Goal: Information Seeking & Learning: Learn about a topic

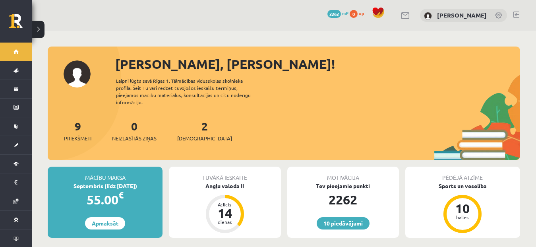
click at [516, 15] on link at bounding box center [516, 15] width 6 height 6
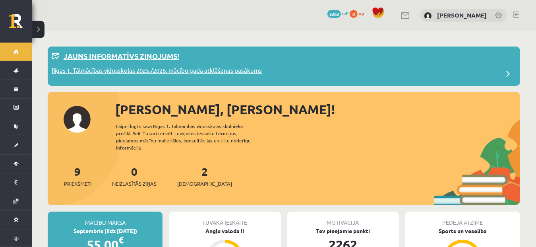
click at [487, 60] on div "Jauns informatīvs ziņojums!" at bounding box center [284, 57] width 465 height 15
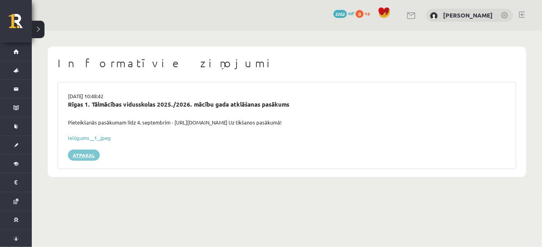
click at [81, 153] on link "Atpakaļ" at bounding box center [84, 154] width 32 height 11
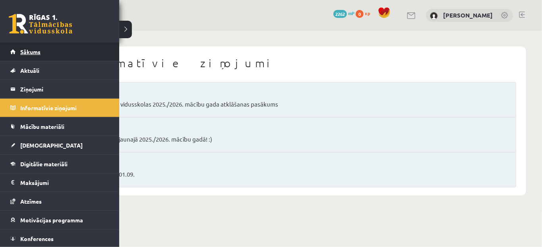
click at [15, 54] on link "Sākums" at bounding box center [59, 52] width 99 height 18
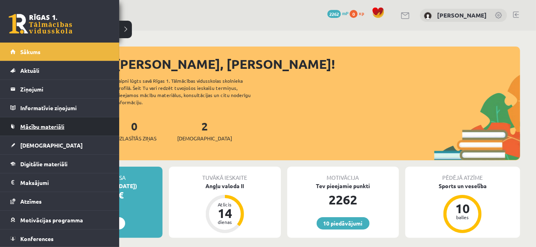
click at [32, 120] on link "Mācību materiāli" at bounding box center [59, 126] width 99 height 18
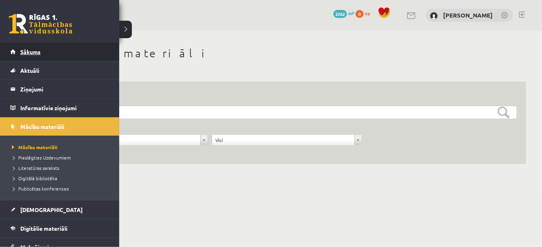
click at [12, 54] on link "Sākums" at bounding box center [59, 52] width 99 height 18
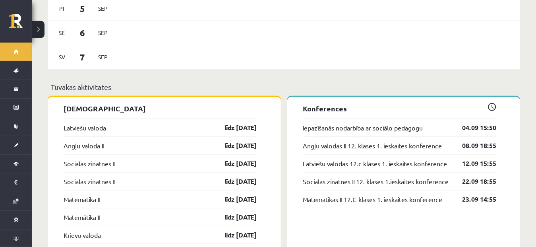
scroll to position [579, 0]
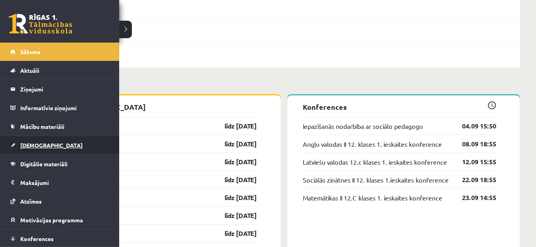
click at [33, 143] on span "[DEMOGRAPHIC_DATA]" at bounding box center [51, 144] width 62 height 7
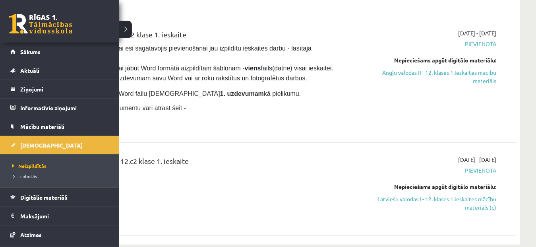
scroll to position [51, 0]
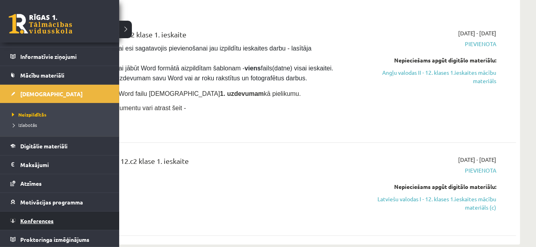
click at [47, 217] on span "Konferences" at bounding box center [36, 220] width 33 height 7
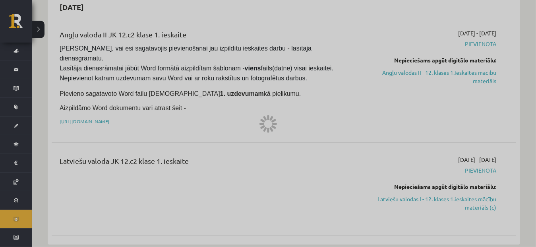
scroll to position [18, 0]
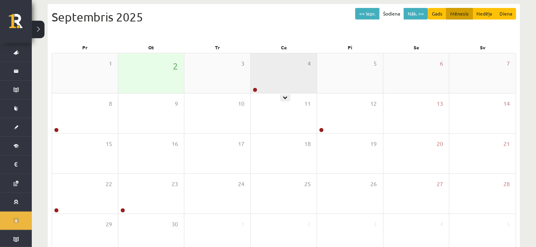
click at [268, 74] on div "4" at bounding box center [284, 73] width 66 height 40
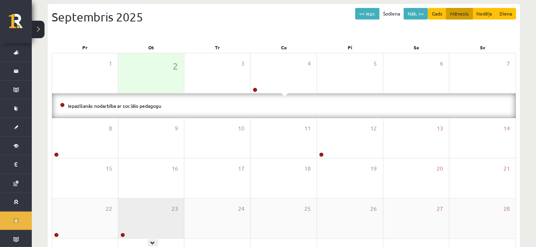
click at [130, 208] on div "23" at bounding box center [151, 218] width 66 height 40
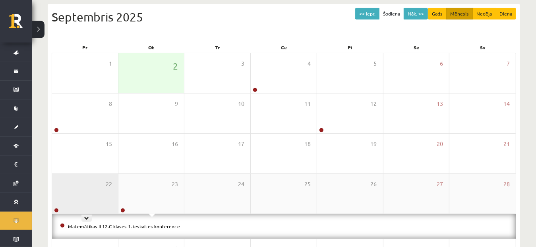
click at [80, 188] on div "22" at bounding box center [85, 194] width 66 height 40
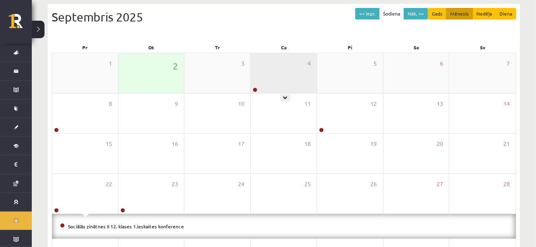
click at [271, 75] on div "4" at bounding box center [284, 73] width 66 height 40
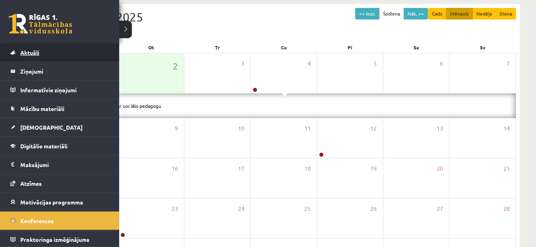
click at [12, 52] on link "Aktuāli" at bounding box center [59, 52] width 99 height 18
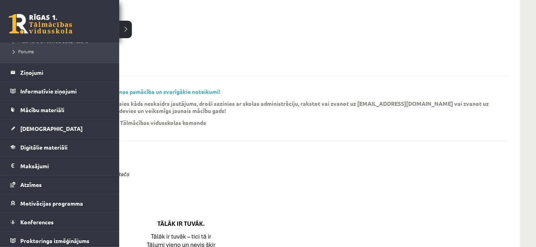
scroll to position [196, 0]
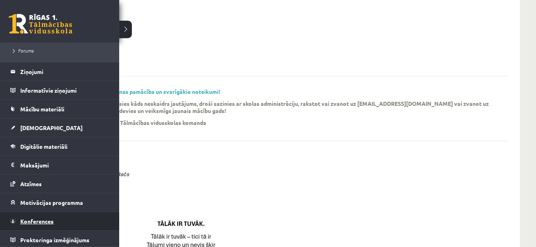
click at [42, 217] on span "Konferences" at bounding box center [36, 220] width 33 height 7
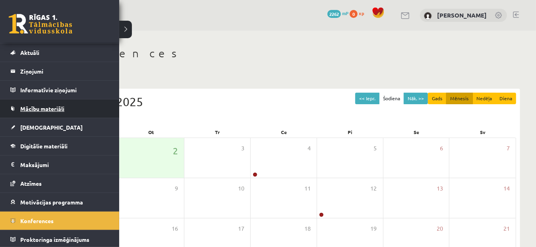
click at [36, 105] on span "Mācību materiāli" at bounding box center [42, 108] width 44 height 7
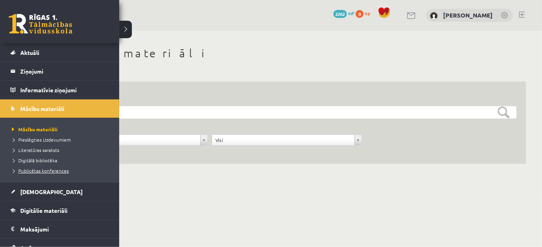
click at [38, 167] on span "Publicētas konferences" at bounding box center [39, 170] width 59 height 6
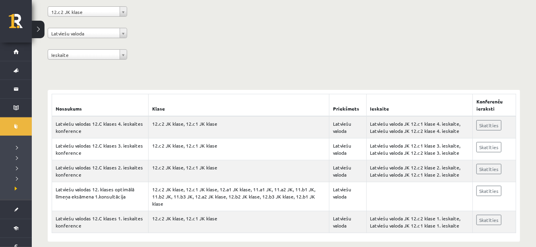
scroll to position [83, 0]
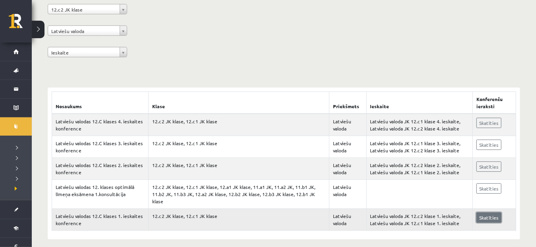
click at [481, 212] on link "Skatīties" at bounding box center [489, 217] width 25 height 10
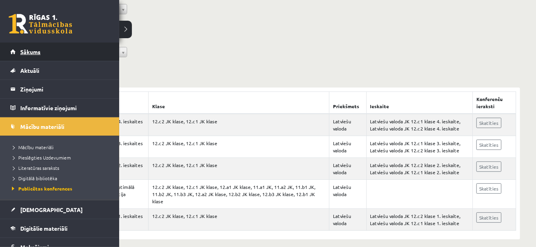
click at [18, 53] on link "Sākums" at bounding box center [59, 52] width 99 height 18
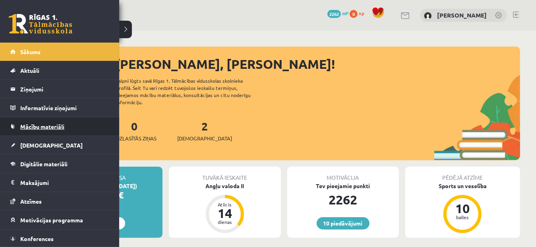
click at [35, 130] on link "Mācību materiāli" at bounding box center [59, 126] width 99 height 18
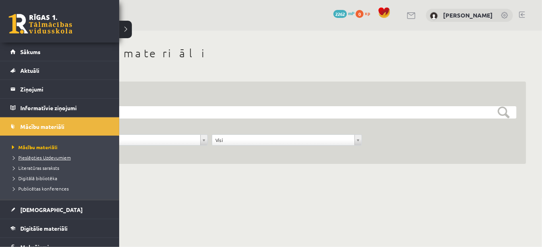
click at [37, 155] on span "Pieslēgties Uzdevumiem" at bounding box center [40, 157] width 61 height 6
click at [24, 156] on span "Pieslēgties Uzdevumiem" at bounding box center [42, 157] width 65 height 6
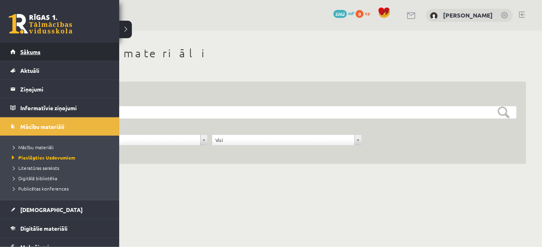
click at [19, 53] on link "Sākums" at bounding box center [59, 52] width 99 height 18
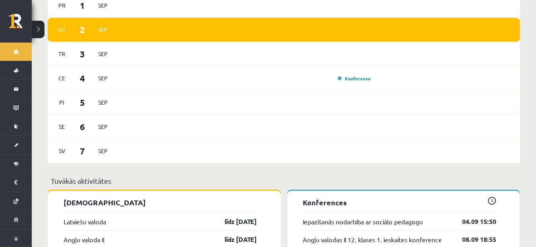
scroll to position [474, 0]
